Goal: Information Seeking & Learning: Check status

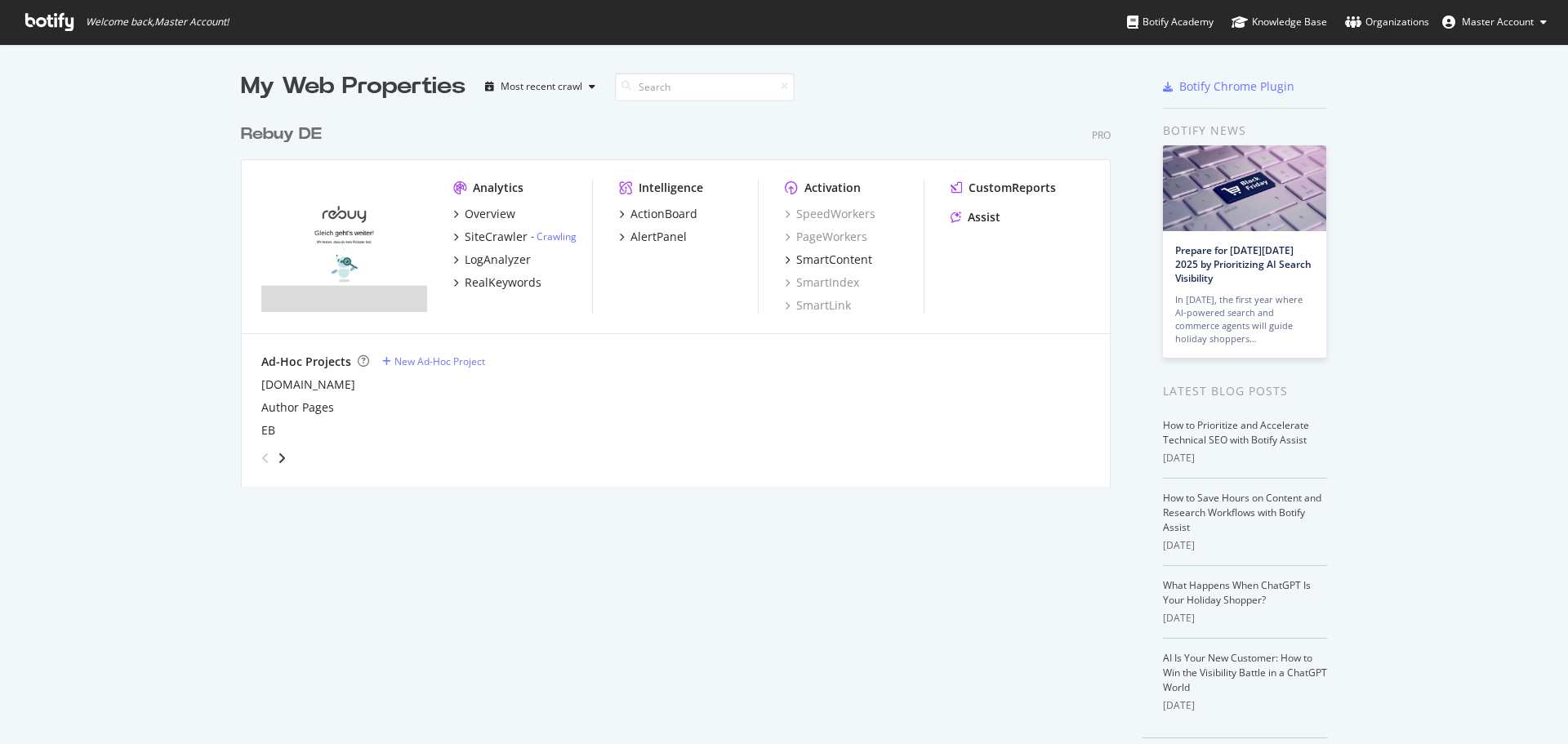
scroll to position [732, 1544]
click at [490, 279] on div "RealKeywords" at bounding box center [503, 282] width 76 height 16
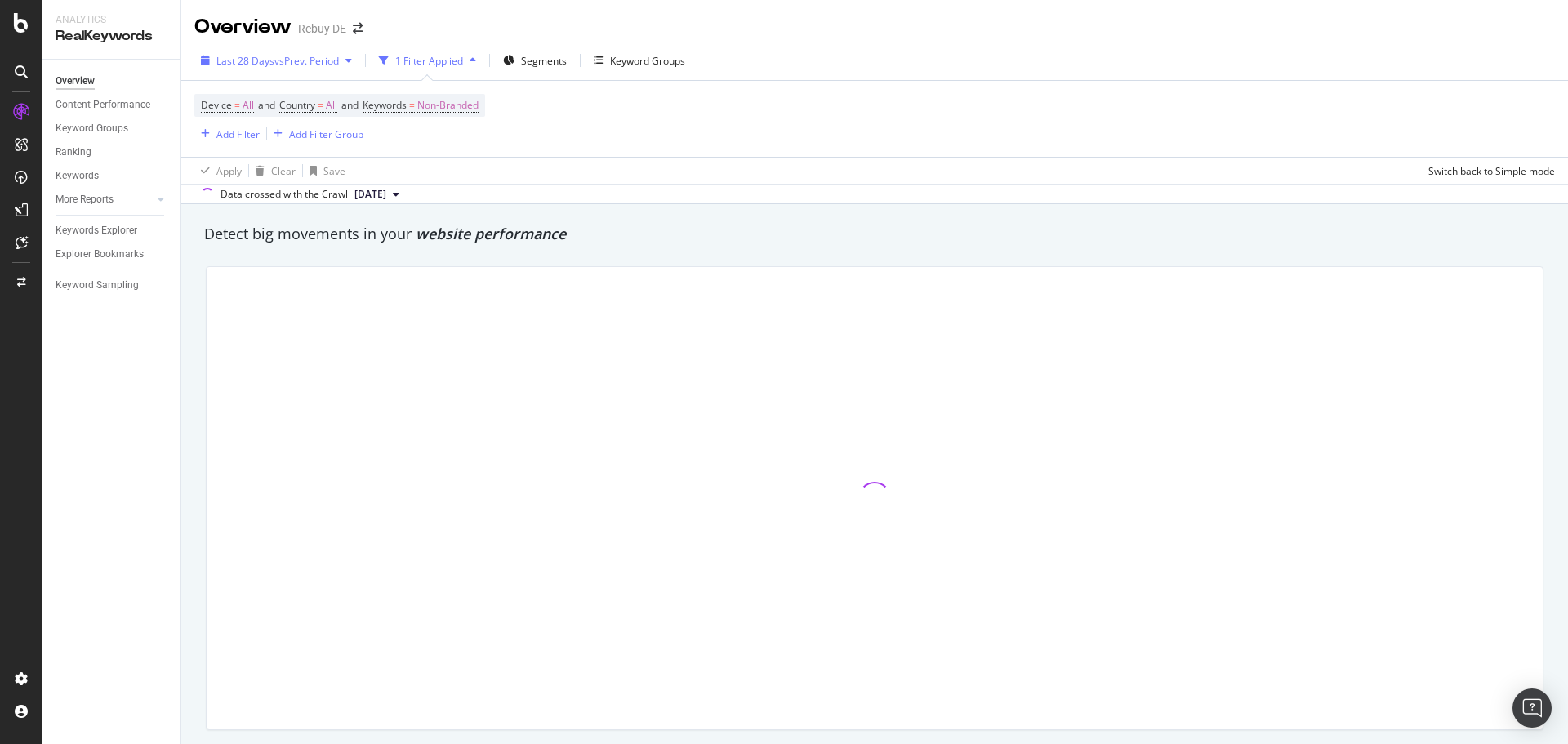
click at [210, 62] on div "button" at bounding box center [205, 60] width 22 height 9
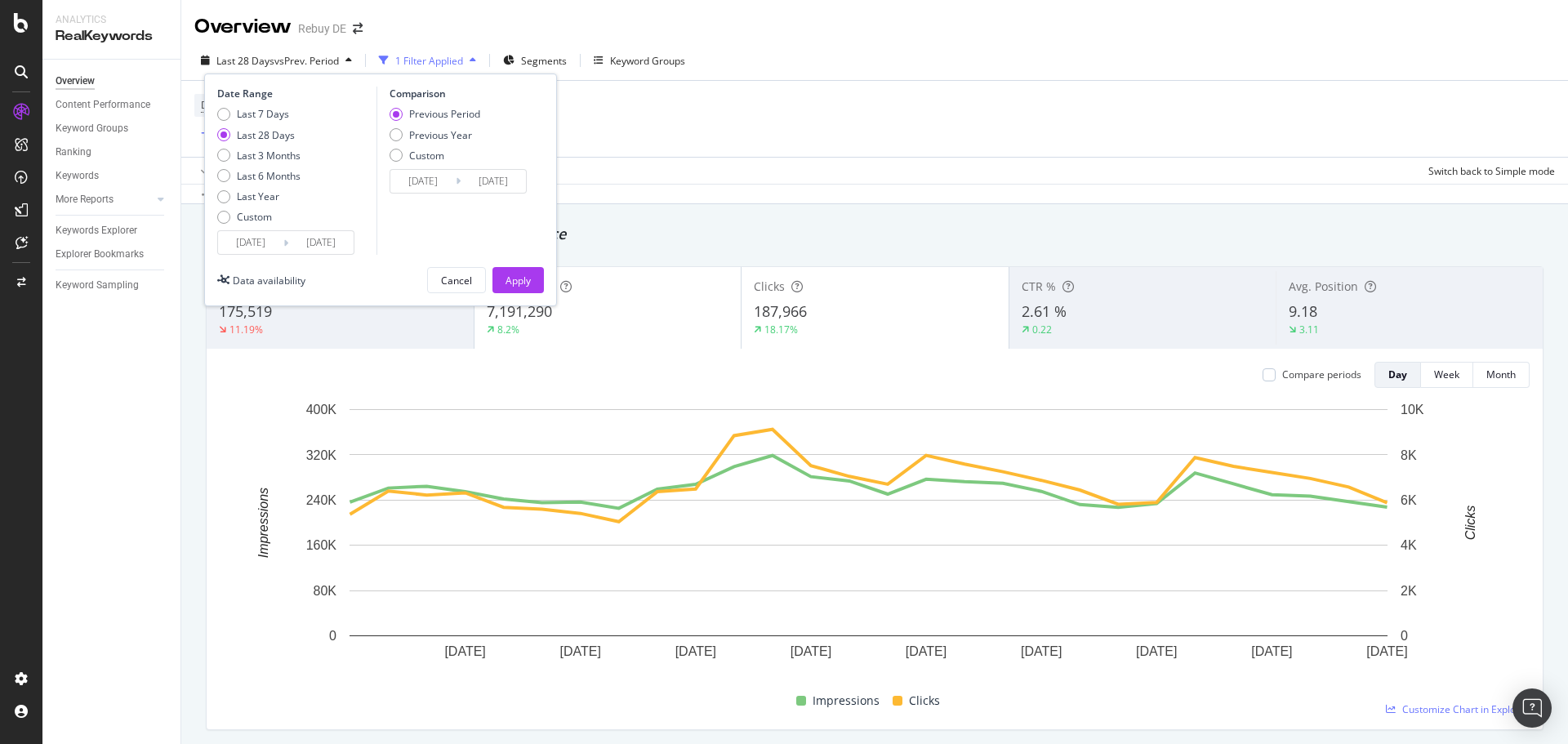
click at [241, 250] on input "[DATE]" at bounding box center [251, 242] width 65 height 23
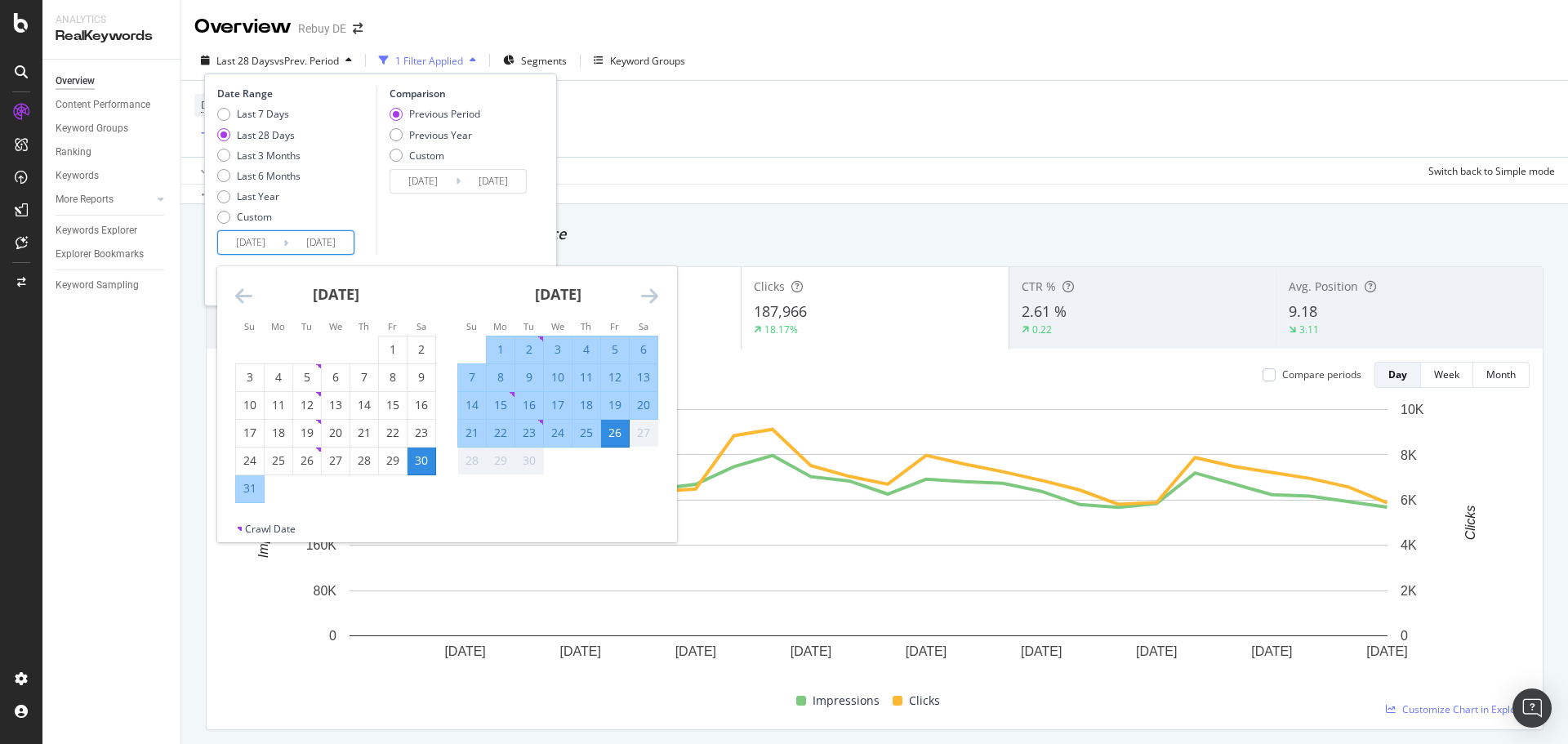
click at [241, 300] on icon "Move backward to switch to the previous month." at bounding box center [244, 296] width 17 height 20
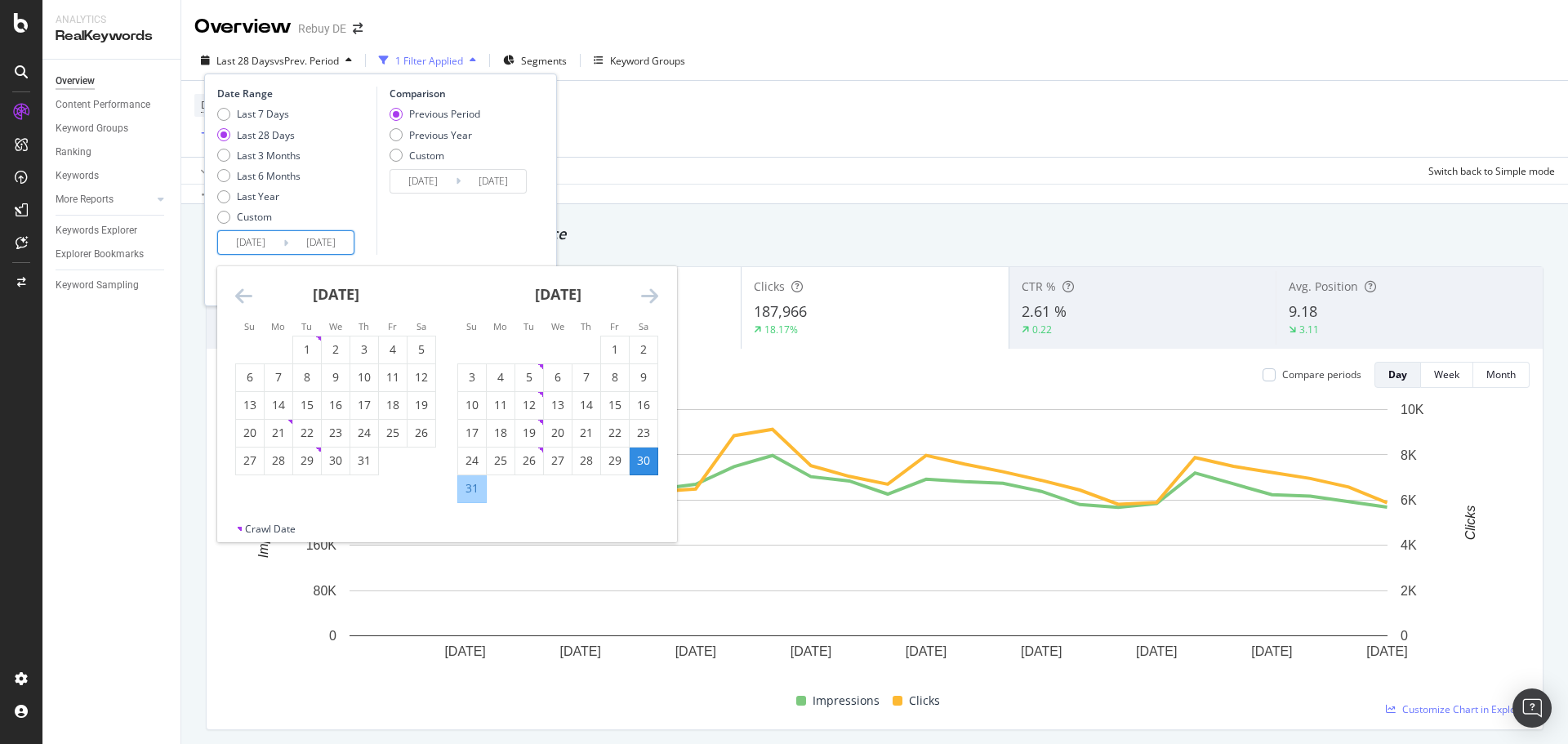
click at [241, 300] on icon "Move backward to switch to the previous month." at bounding box center [244, 296] width 17 height 20
click at [242, 300] on icon "Move backward to switch to the previous month." at bounding box center [244, 296] width 17 height 20
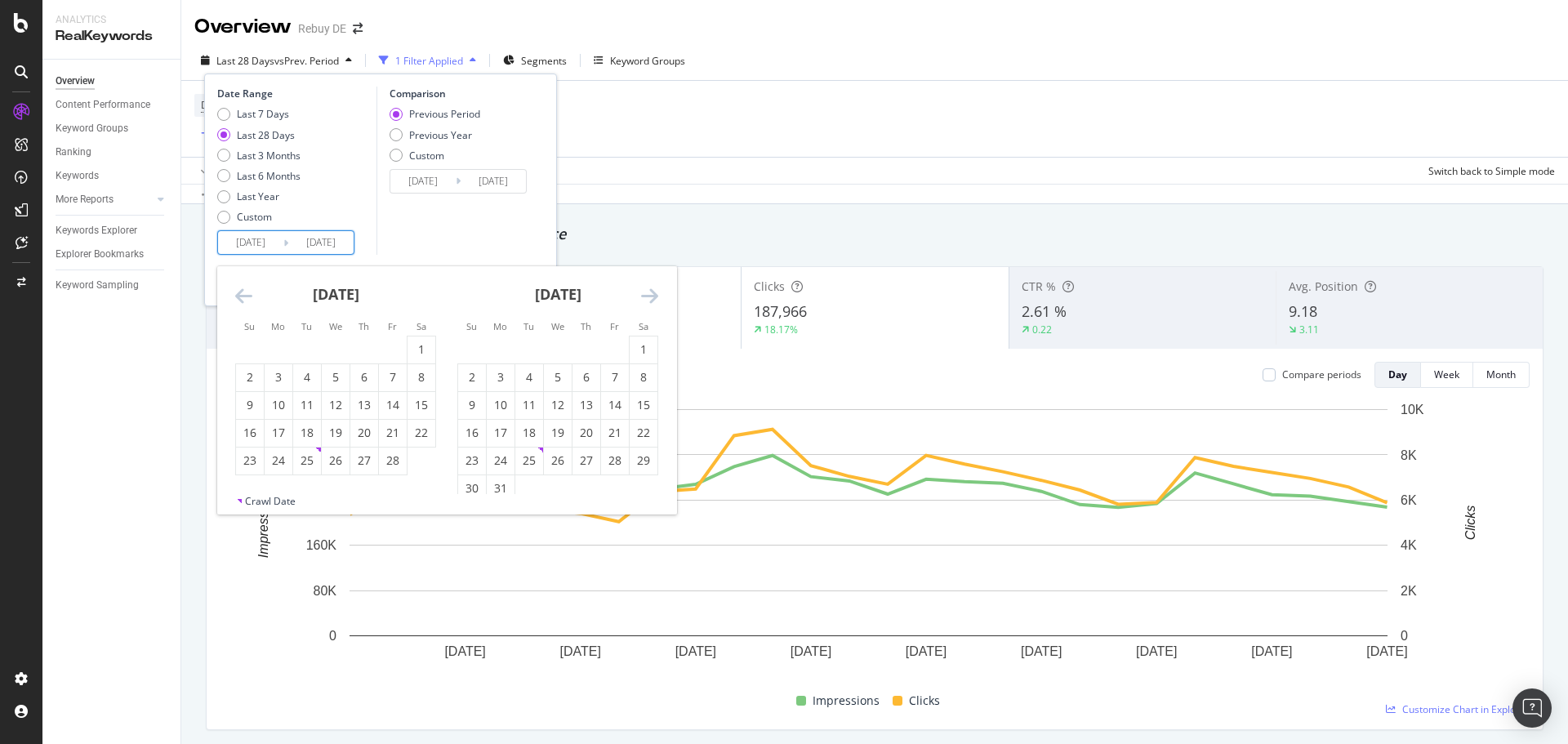
click at [242, 300] on icon "Move backward to switch to the previous month." at bounding box center [244, 296] width 17 height 20
click at [347, 352] on div "1" at bounding box center [336, 349] width 27 height 16
type input "[DATE]"
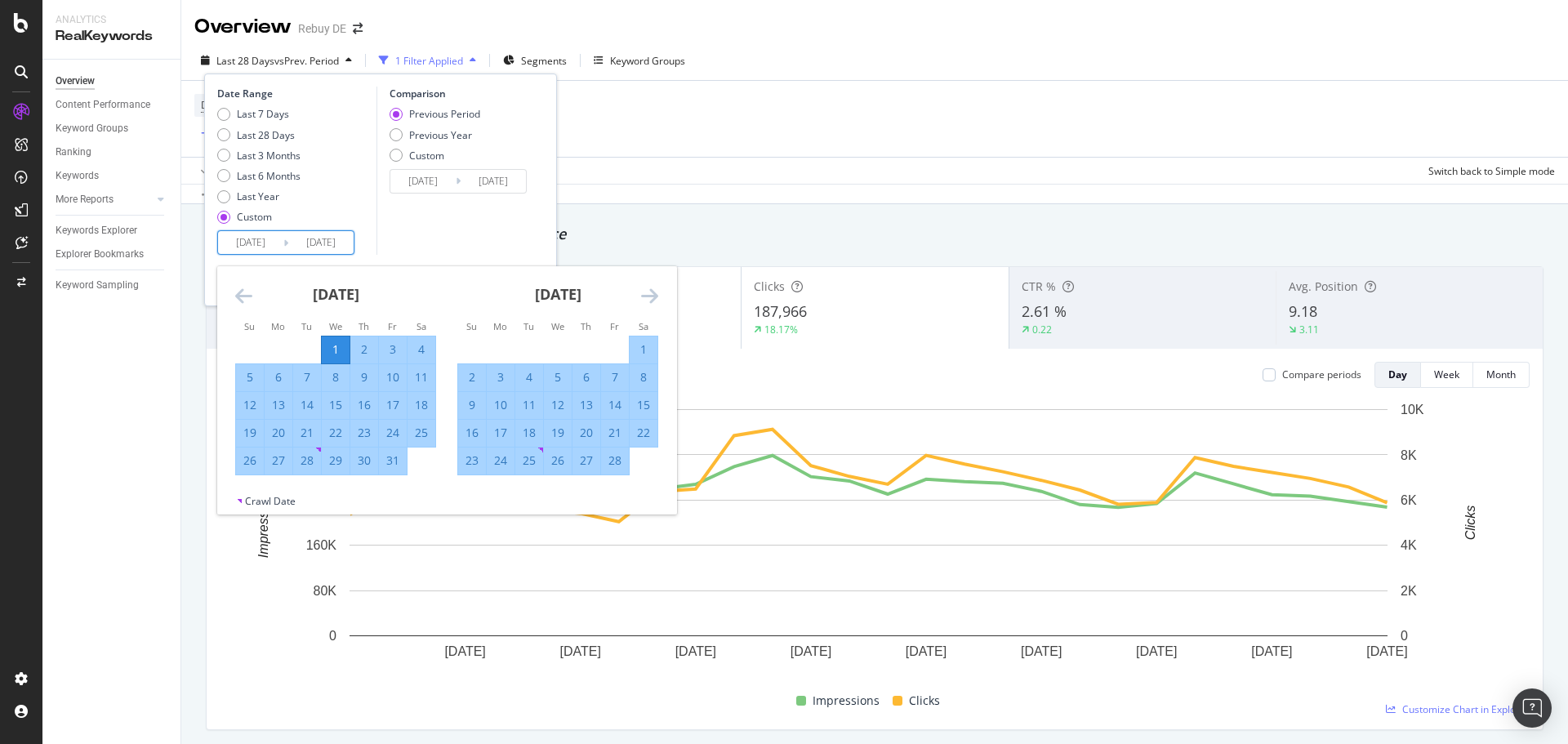
click at [647, 296] on icon "Move forward to switch to the next month." at bounding box center [650, 296] width 17 height 20
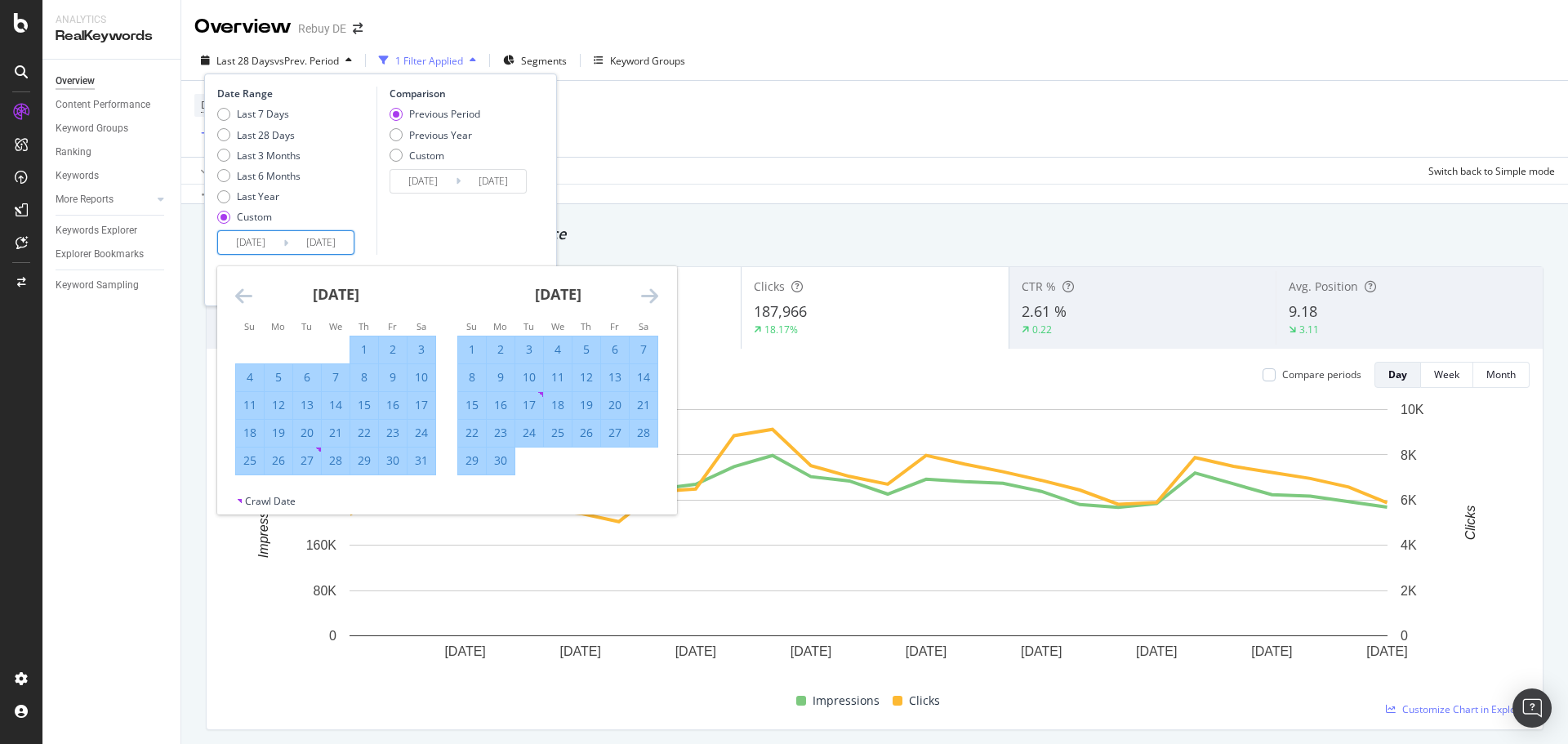
click at [647, 296] on icon "Move forward to switch to the next month." at bounding box center [650, 296] width 17 height 20
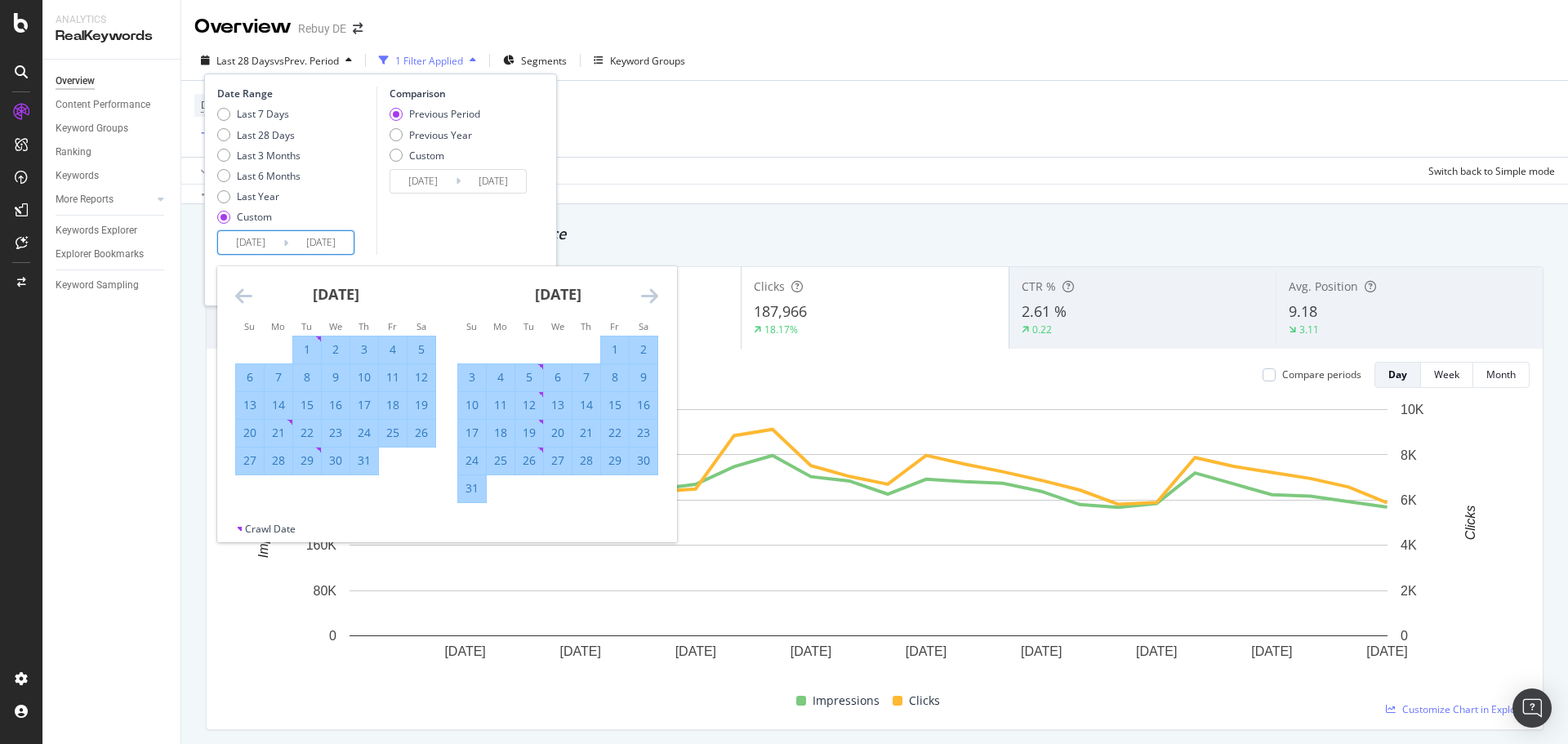
click at [647, 296] on icon "Move forward to switch to the next month." at bounding box center [650, 296] width 17 height 20
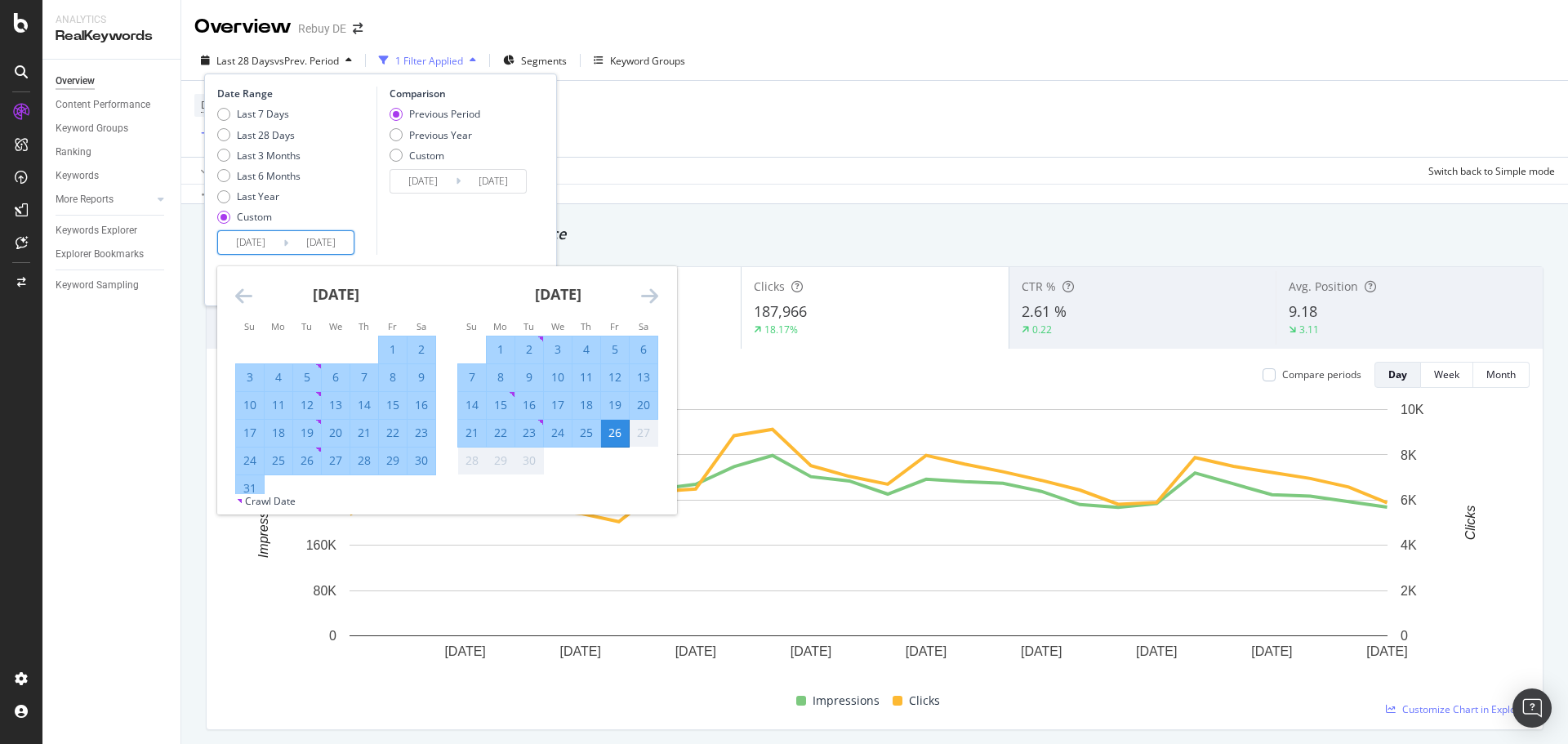
click at [647, 296] on icon "Move forward to switch to the next month." at bounding box center [650, 296] width 17 height 20
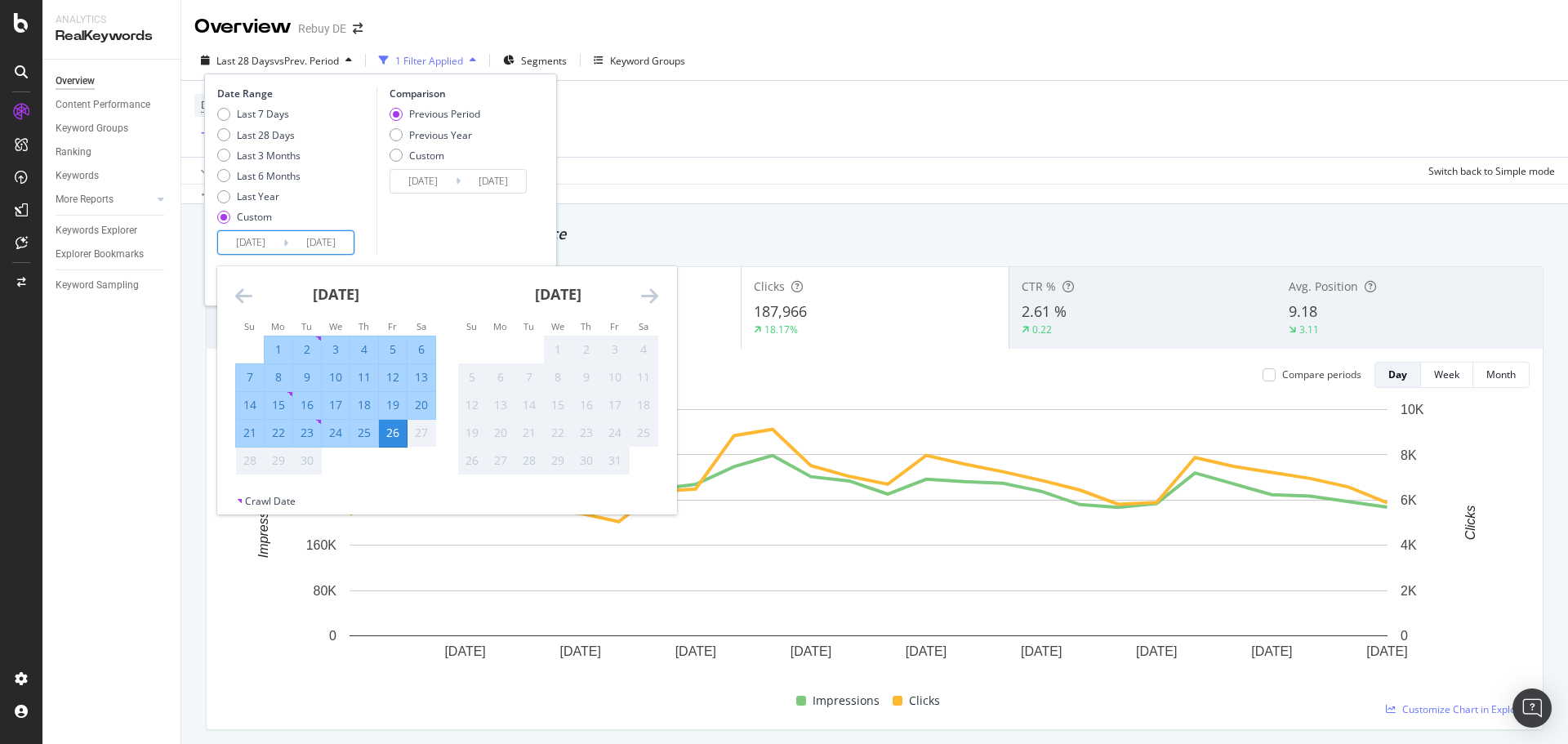
click at [389, 436] on div "26" at bounding box center [393, 432] width 27 height 16
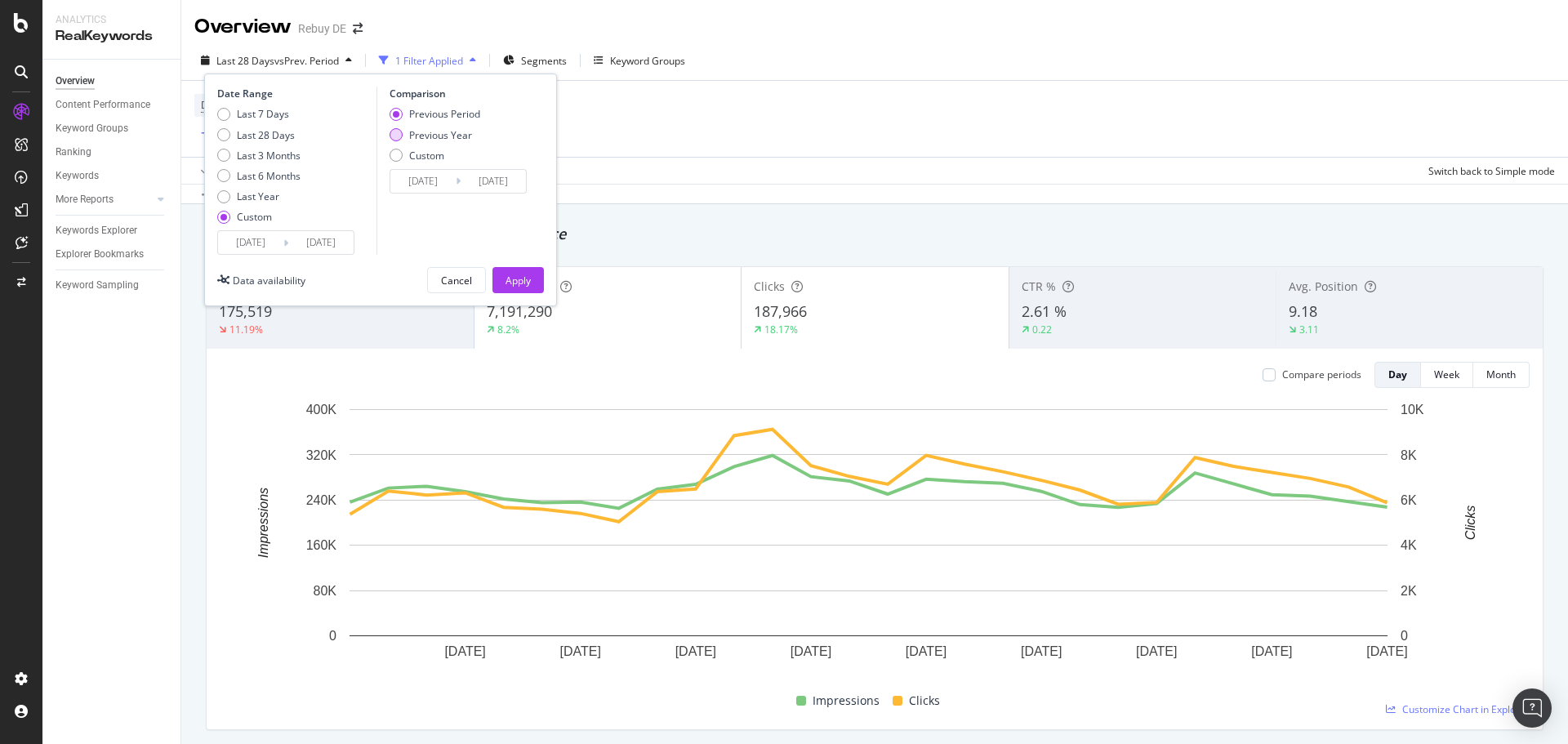
click at [453, 140] on div "Previous Year" at bounding box center [440, 135] width 63 height 14
type input "[DATE]"
click at [525, 282] on div "Apply" at bounding box center [518, 281] width 25 height 14
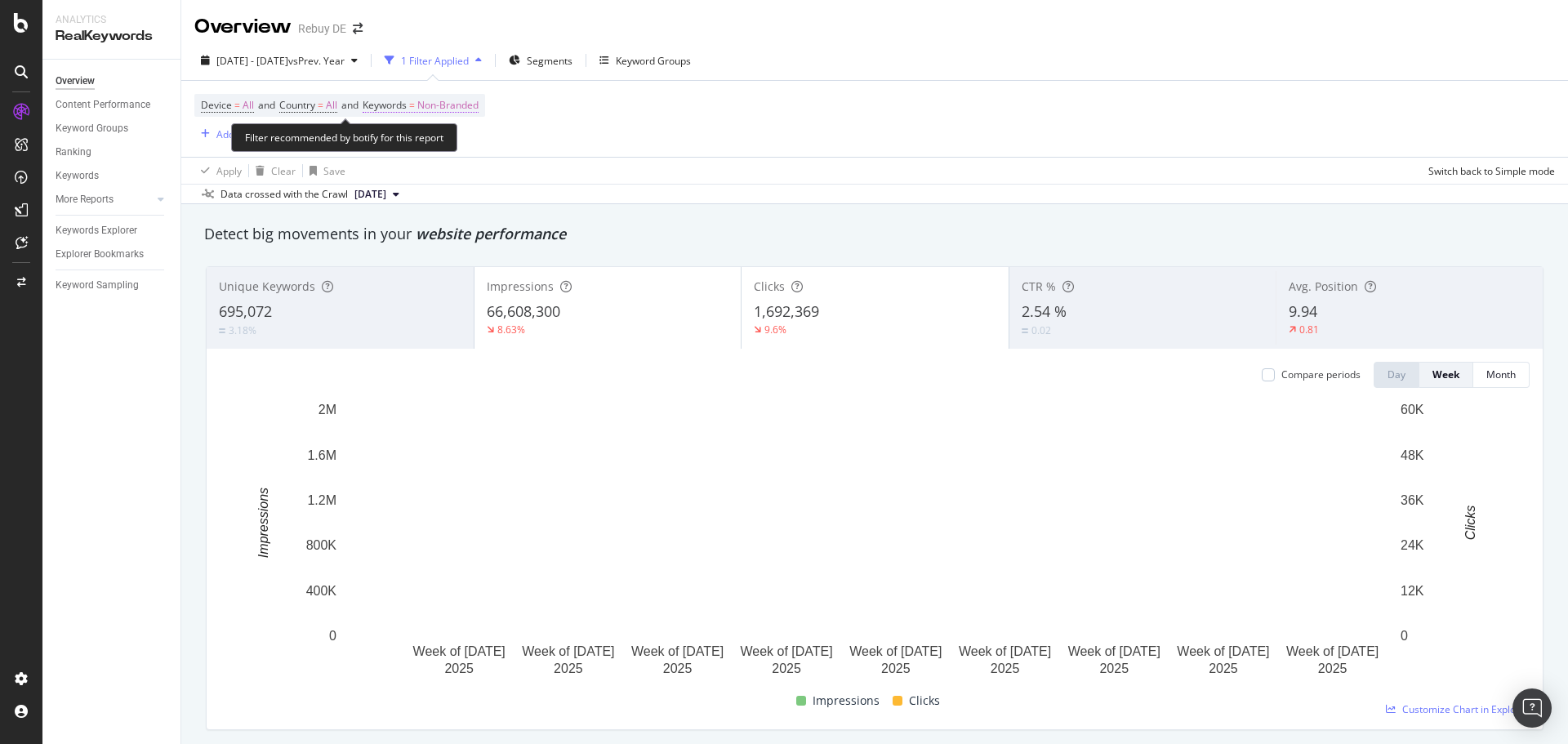
click at [449, 102] on span "Non-Branded" at bounding box center [448, 105] width 61 height 23
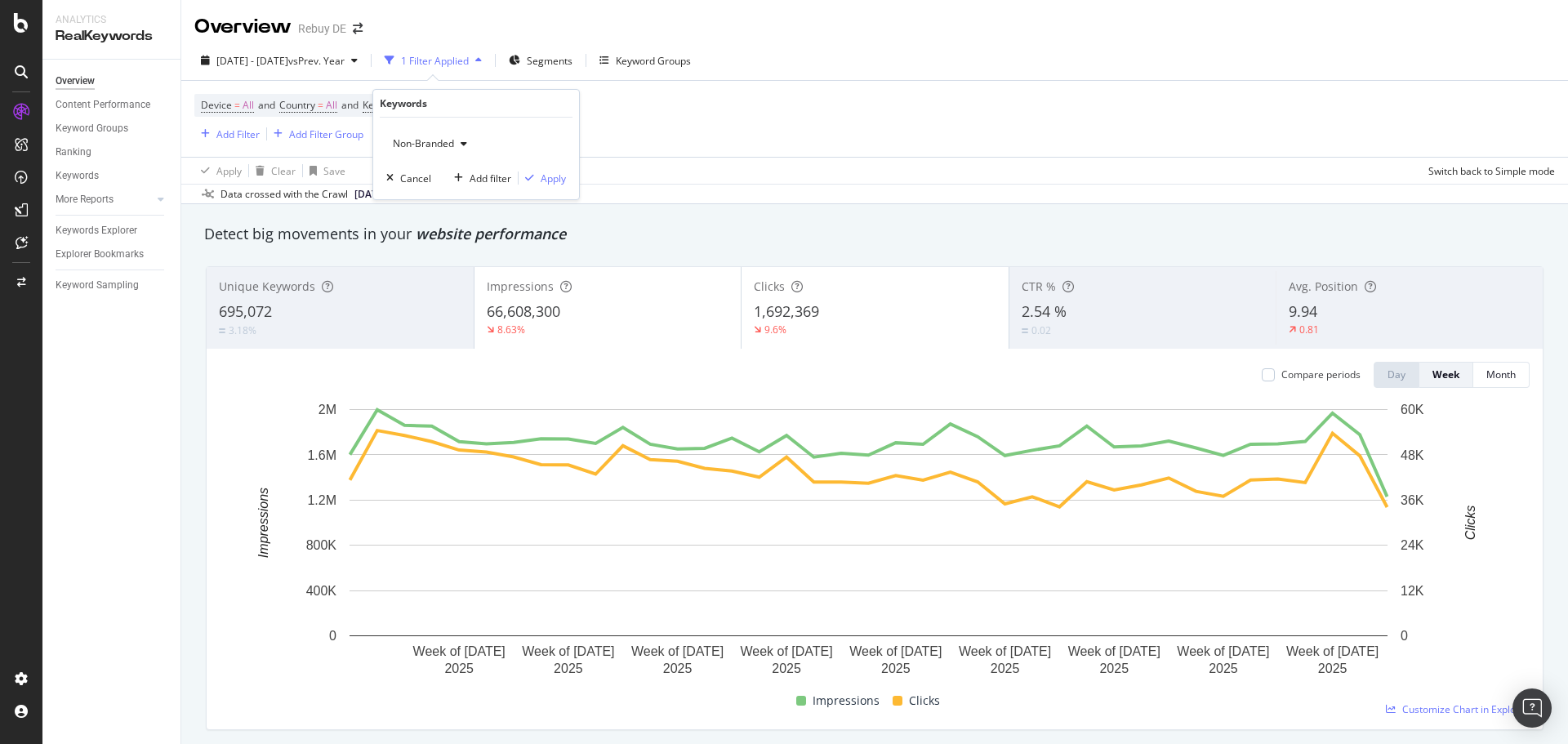
click at [436, 145] on span "Non-Branded" at bounding box center [420, 143] width 68 height 14
click at [435, 192] on span "Branded" at bounding box center [484, 199] width 167 height 15
click at [539, 193] on div "Branded Cancel Add filter Apply" at bounding box center [476, 158] width 206 height 82
click at [539, 190] on div "Branded Cancel Add filter Apply" at bounding box center [476, 158] width 206 height 82
click at [539, 182] on div "button" at bounding box center [530, 178] width 22 height 9
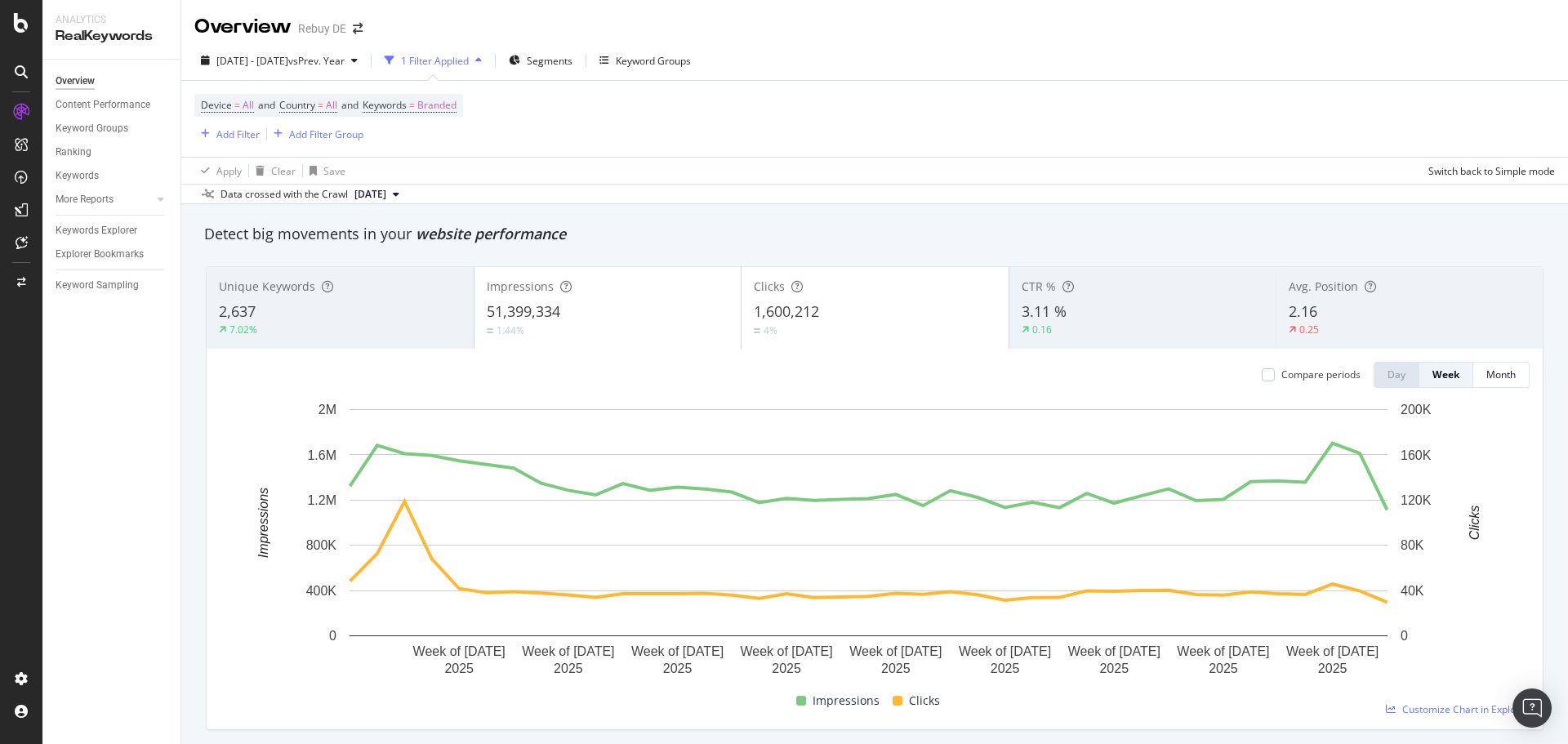
click at [760, 314] on span "1,600,212" at bounding box center [787, 311] width 65 height 20
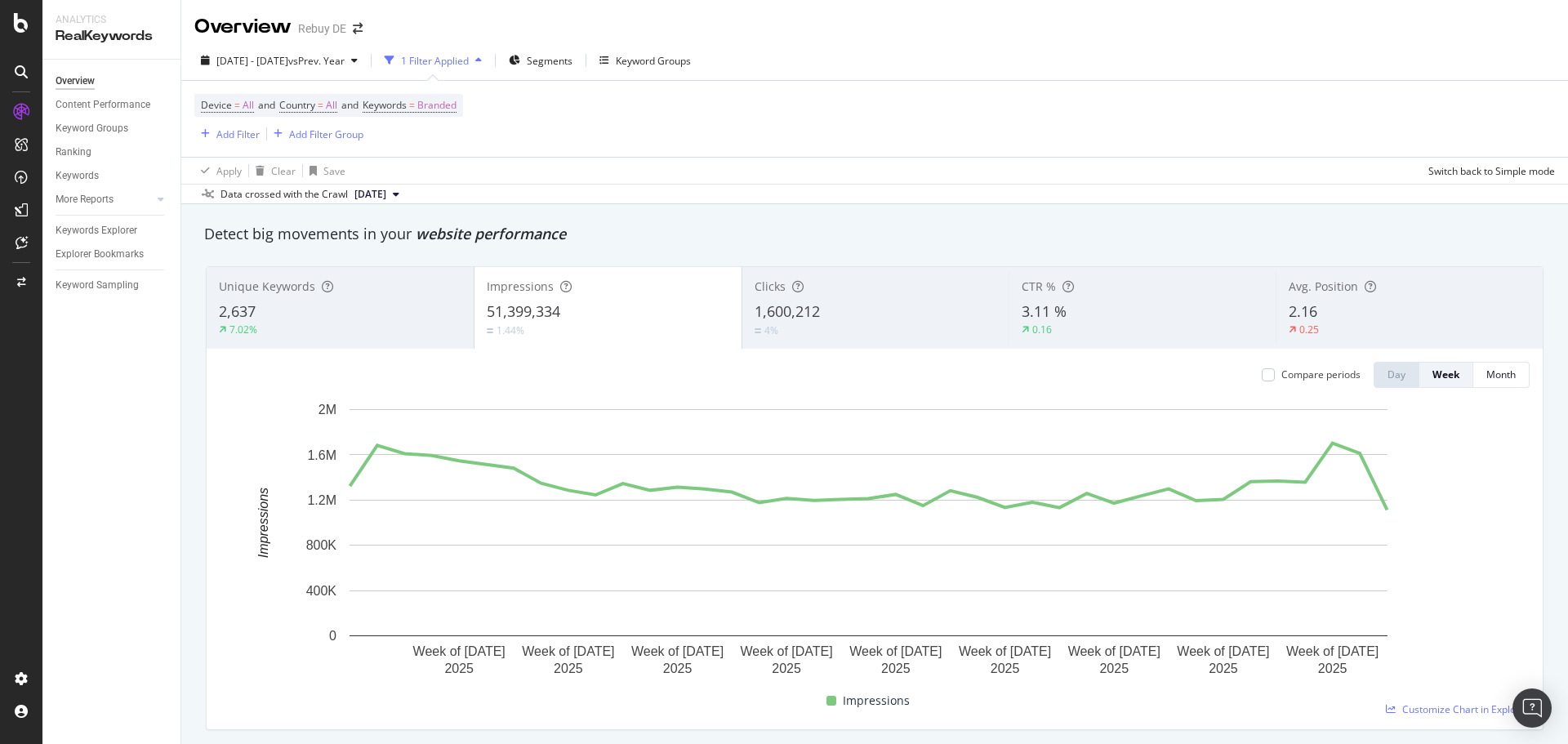
click at [840, 298] on div "Clicks 1,600,212 4%" at bounding box center [876, 308] width 267 height 74
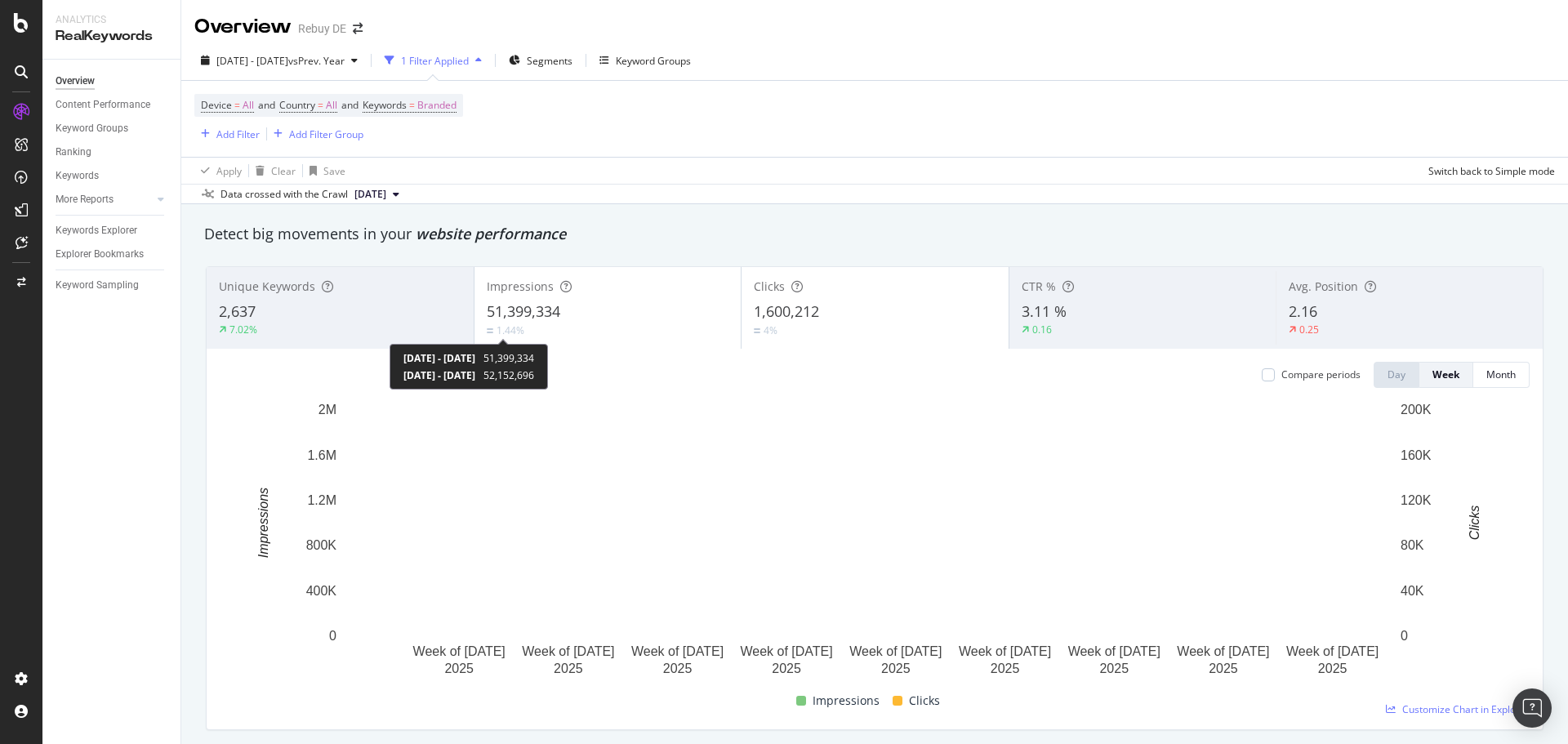
click at [492, 324] on div "1.44%" at bounding box center [506, 330] width 38 height 14
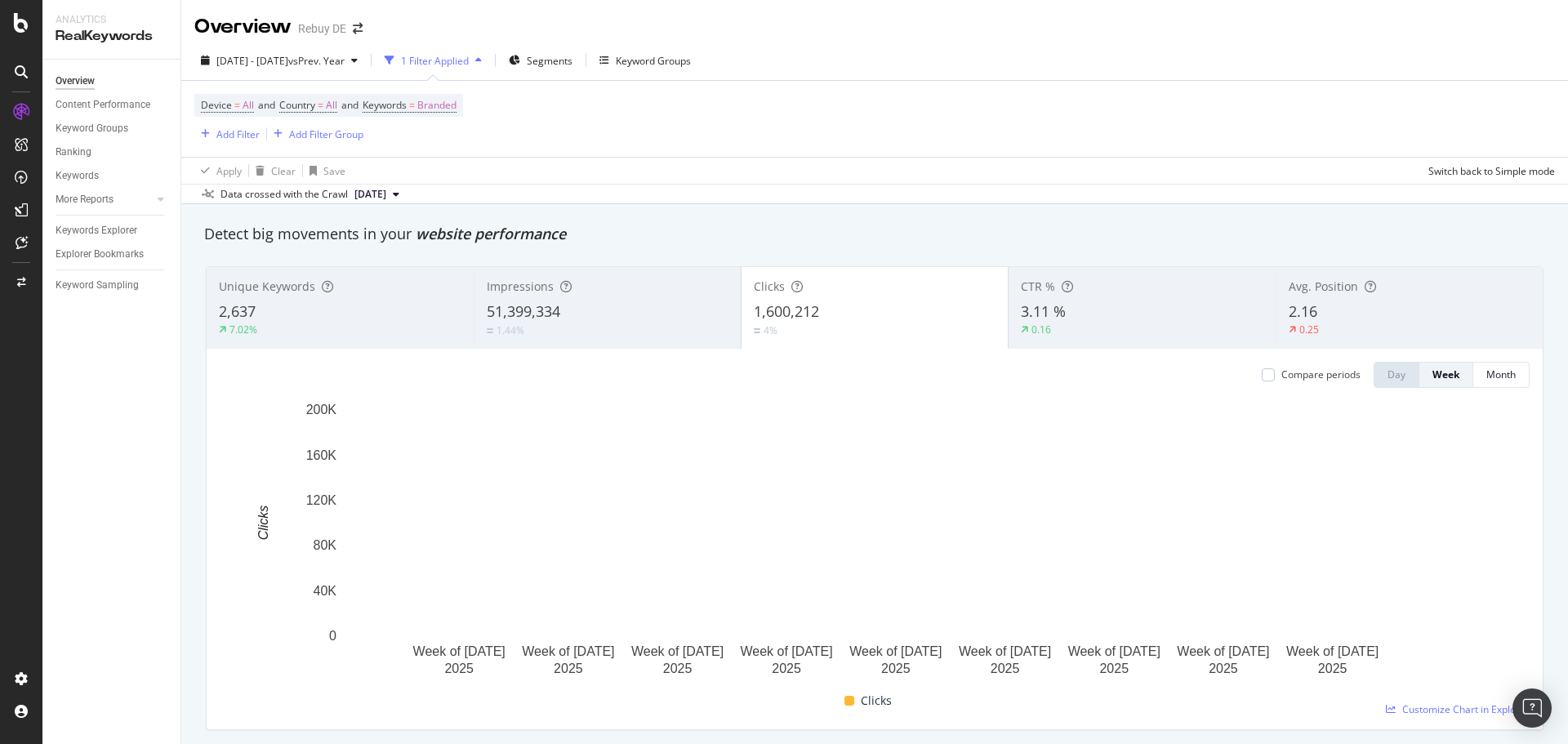
click at [1308, 363] on div "Compare periods" at bounding box center [1311, 375] width 99 height 26
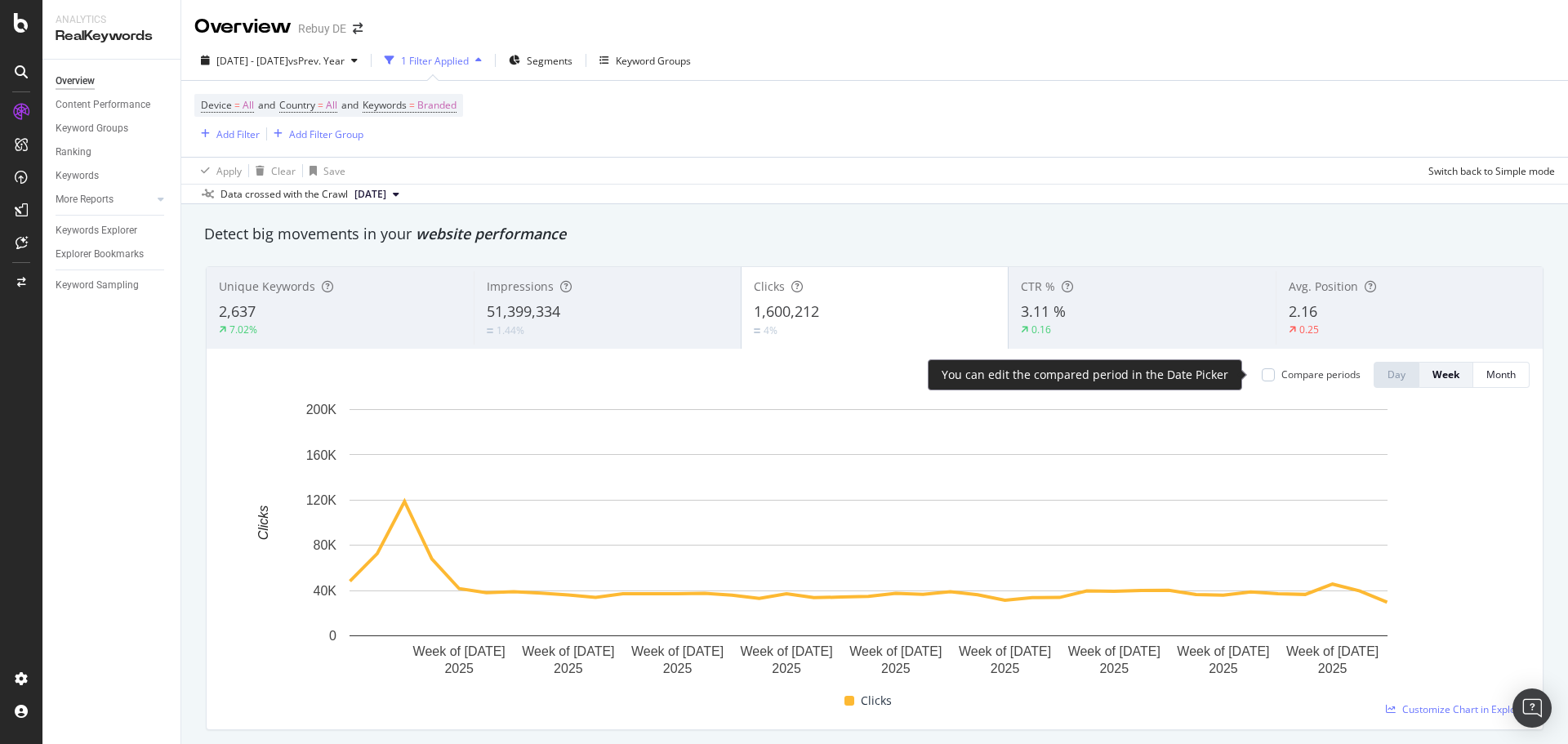
click at [1308, 373] on div "Compare periods" at bounding box center [1321, 375] width 79 height 14
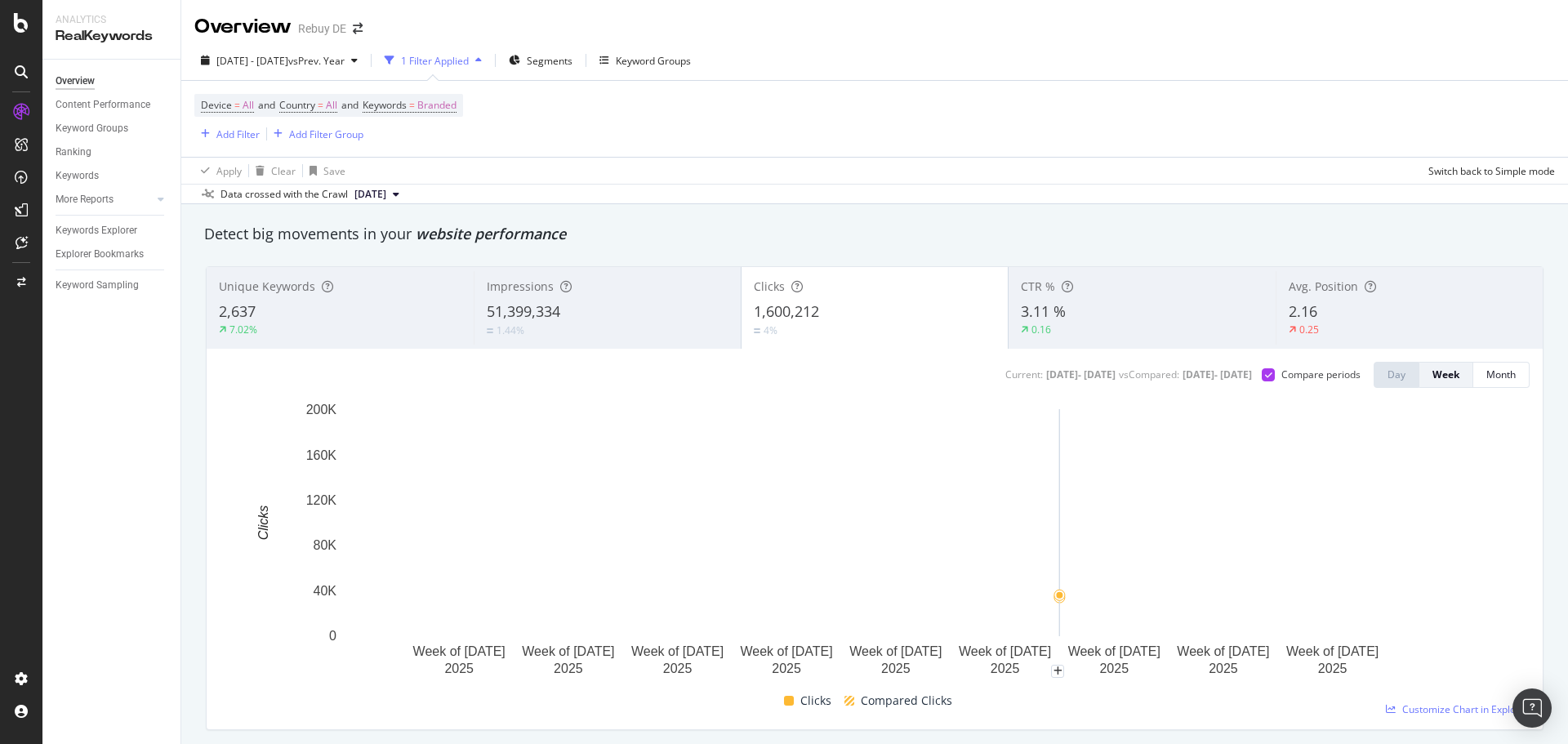
scroll to position [82, 0]
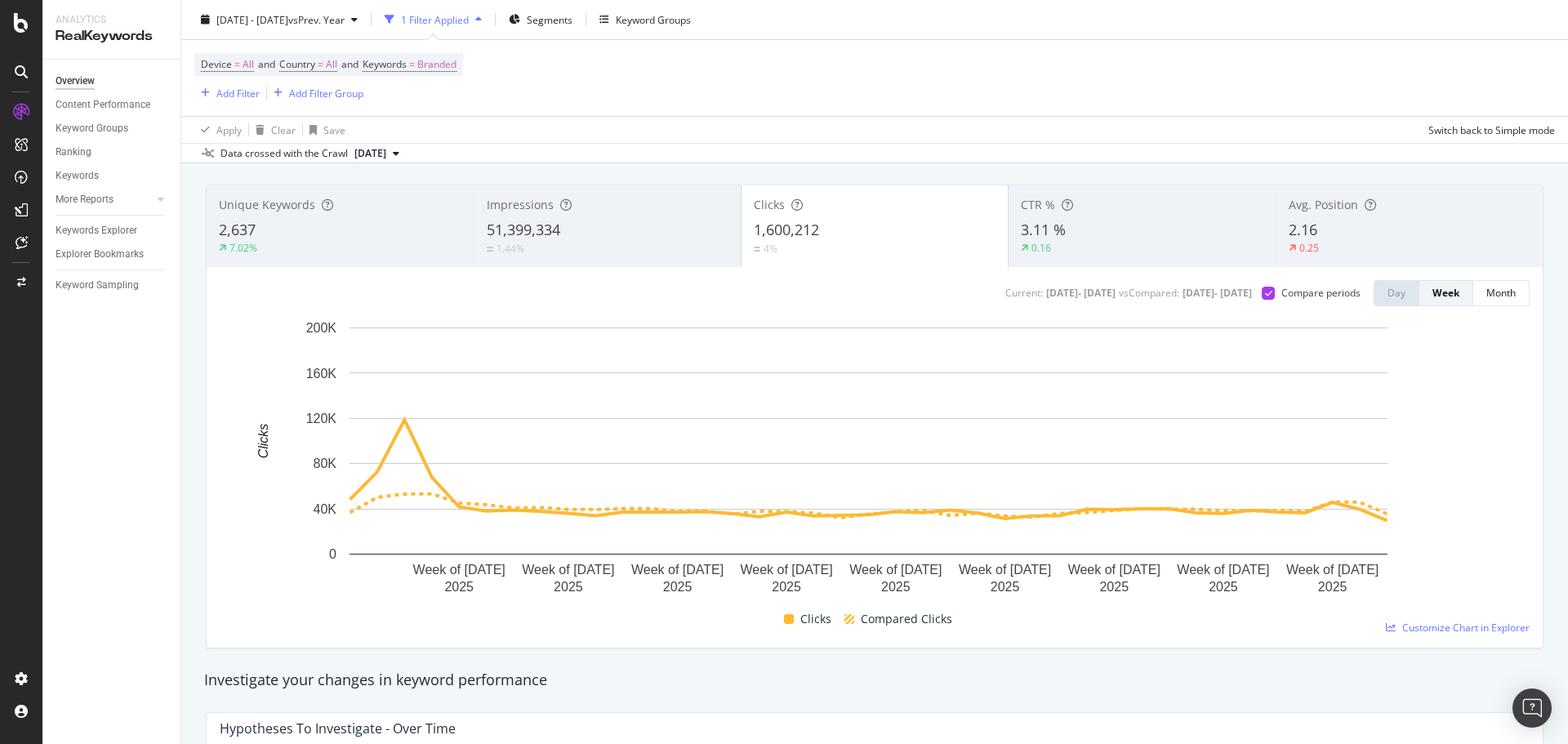
click at [788, 230] on span "1,600,212" at bounding box center [787, 229] width 65 height 20
